Goal: Task Accomplishment & Management: Manage account settings

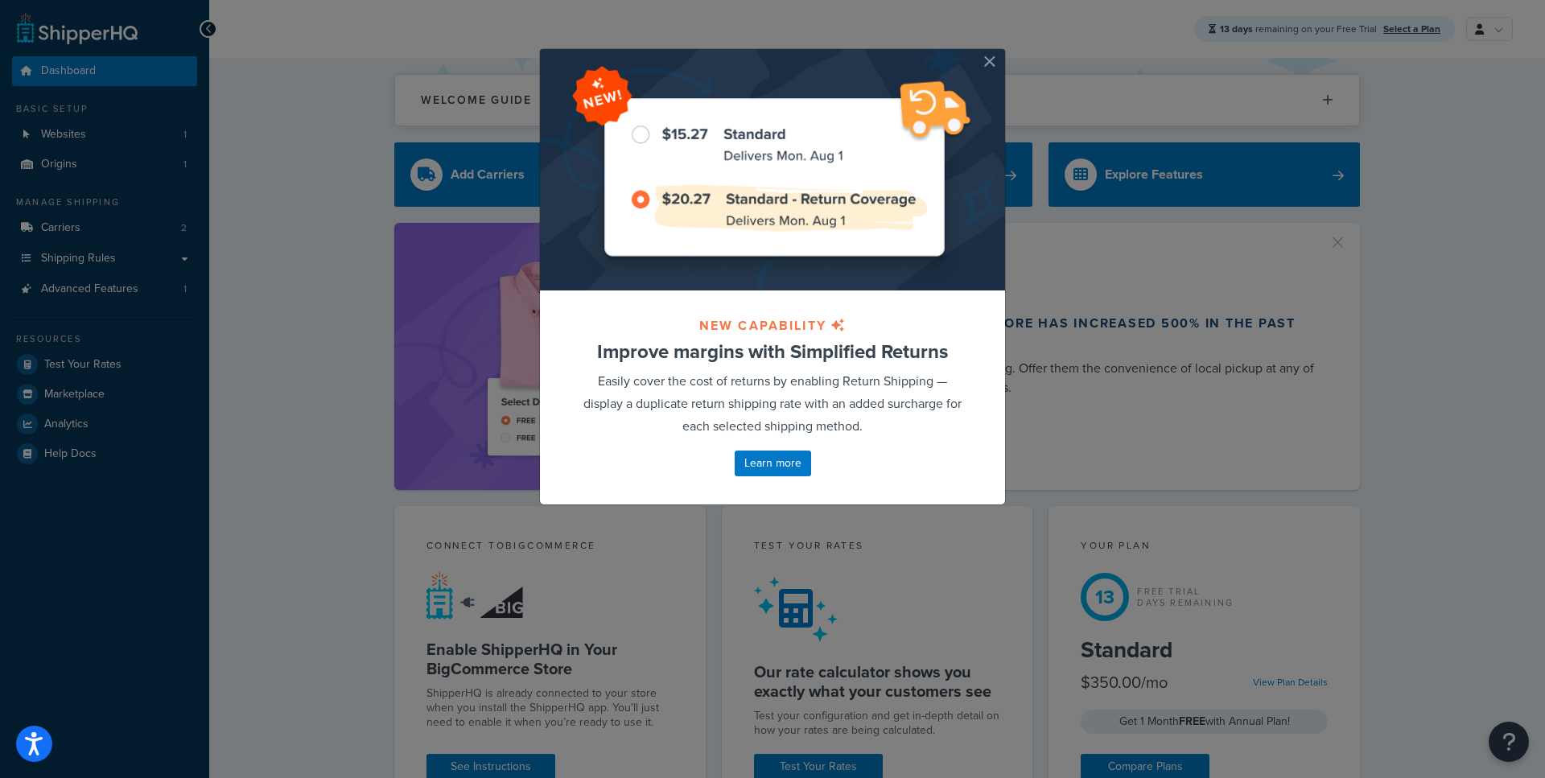
click at [1001, 53] on button "button" at bounding box center [1003, 51] width 4 height 4
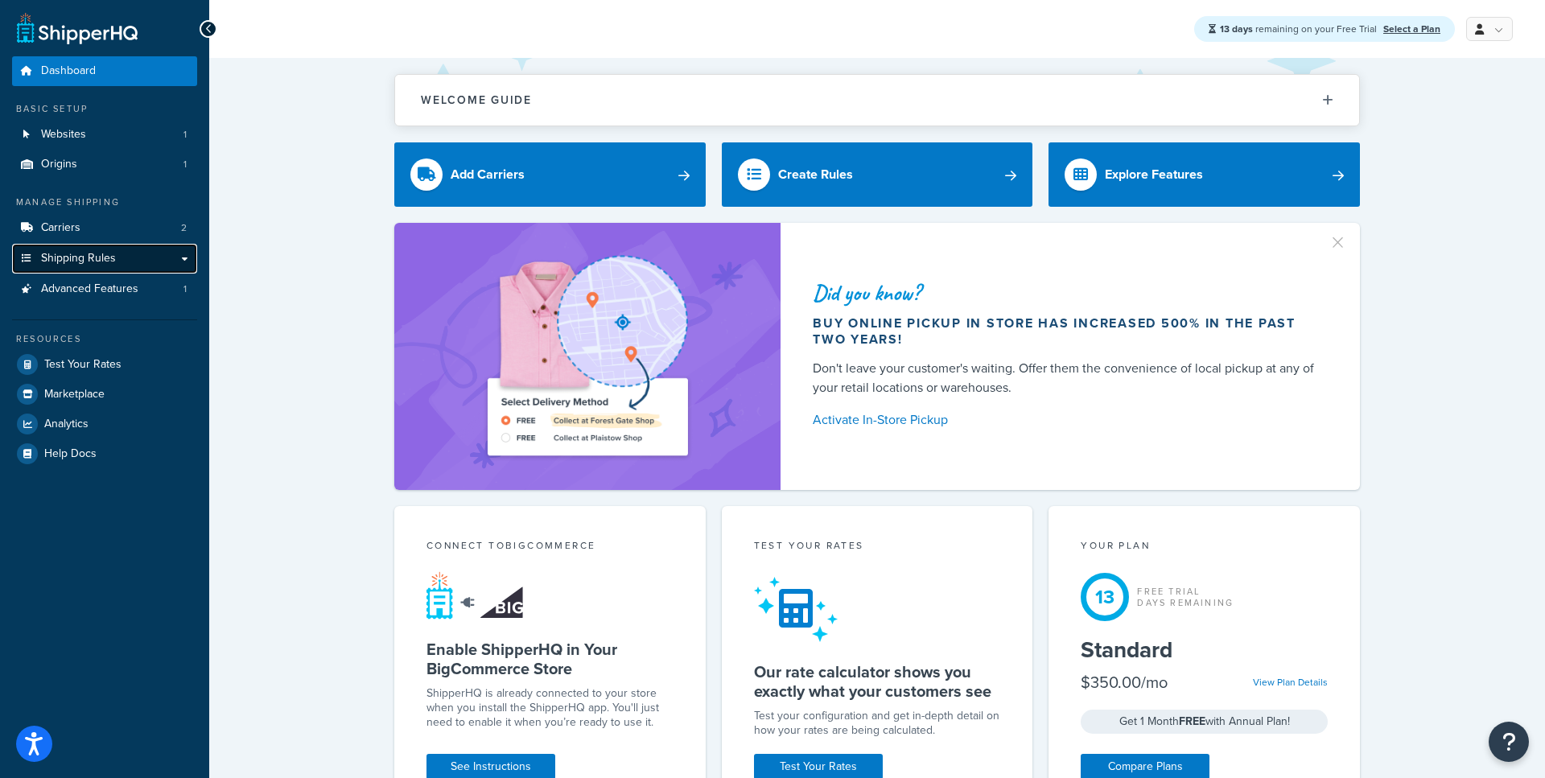
click at [85, 255] on span "Shipping Rules" at bounding box center [78, 259] width 75 height 14
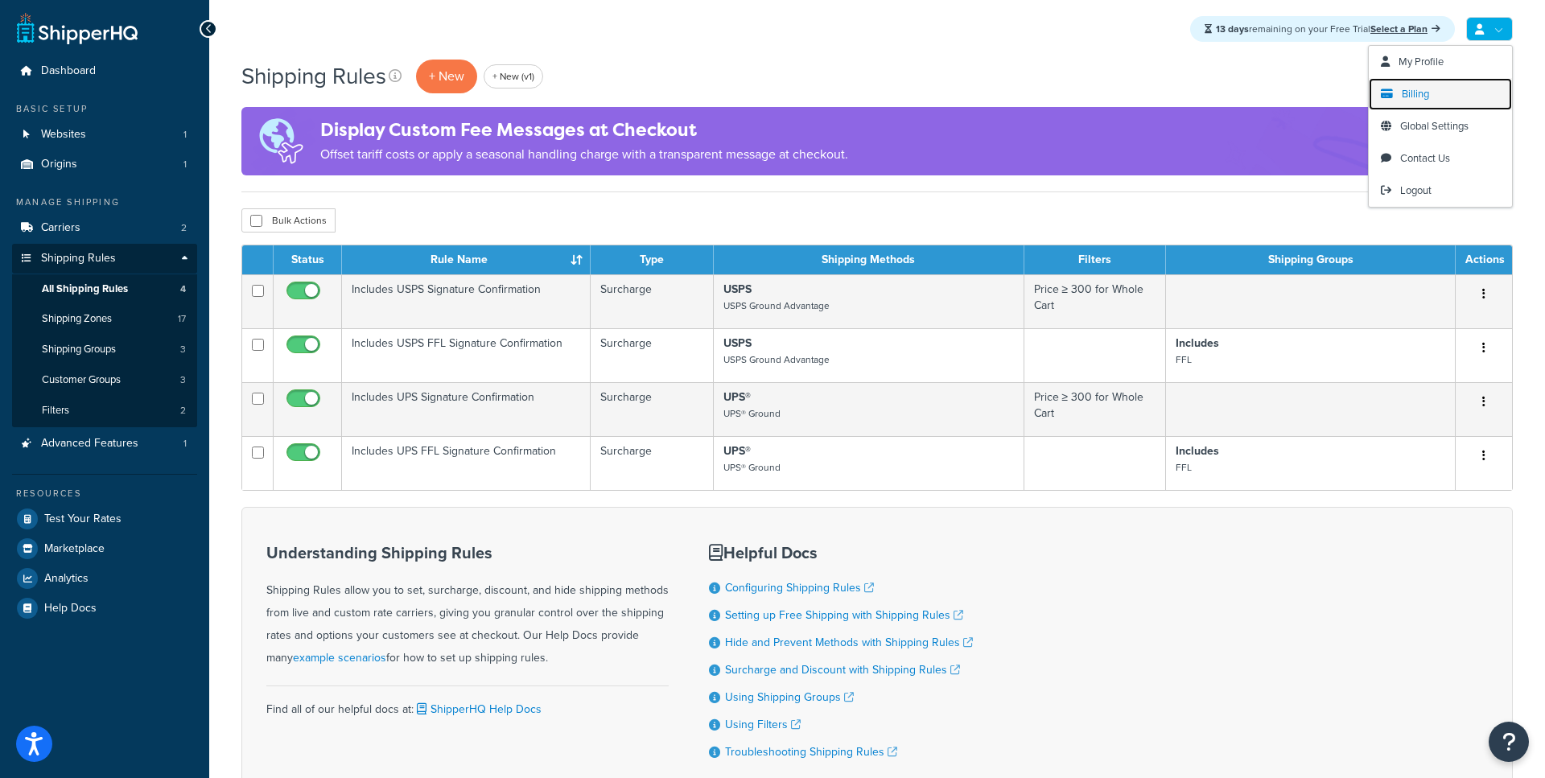
click at [1417, 97] on span "Billing" at bounding box center [1415, 93] width 27 height 15
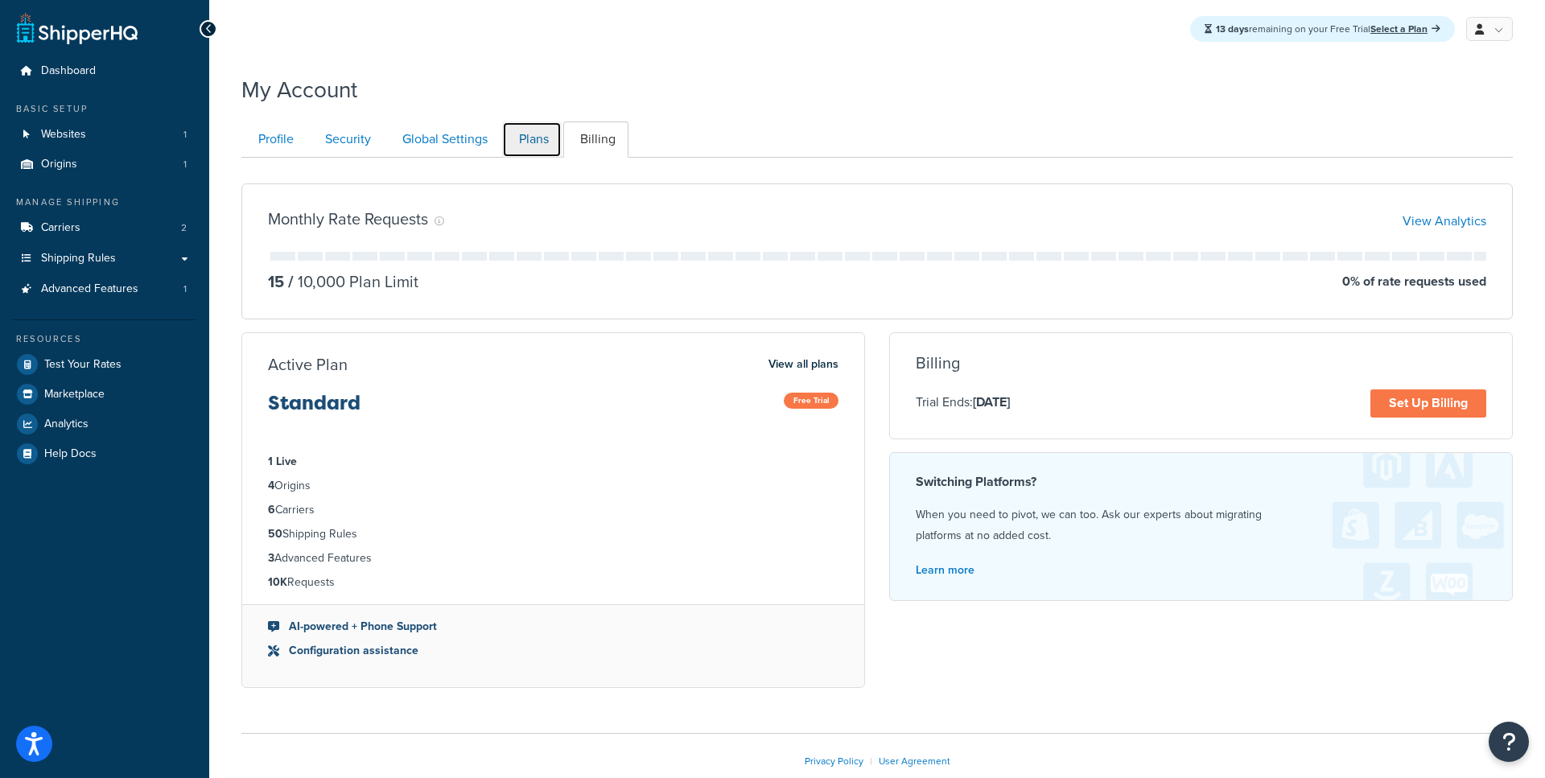
click at [535, 145] on link "Plans" at bounding box center [532, 140] width 60 height 36
